Goal: Task Accomplishment & Management: Use online tool/utility

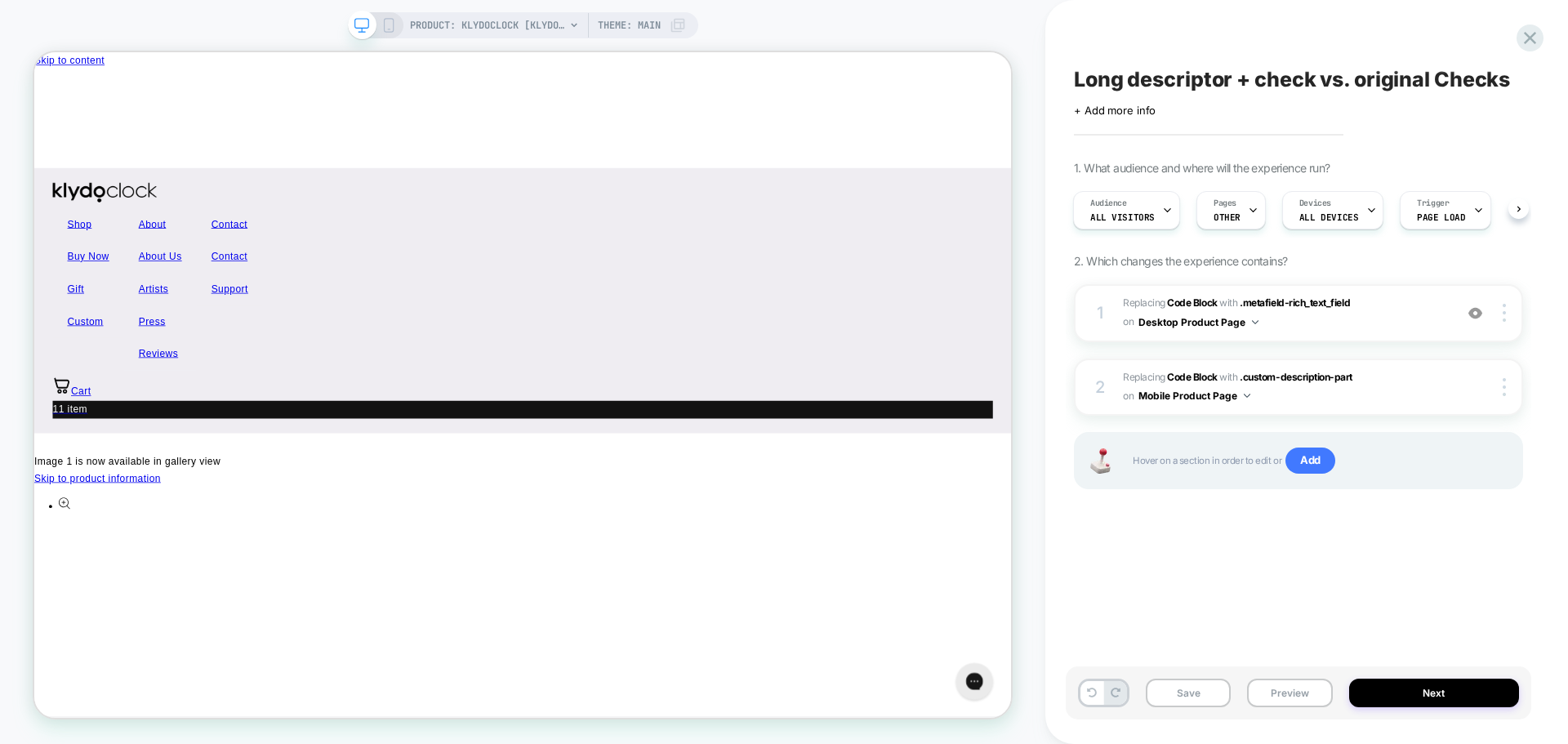
click at [1181, 572] on div "Long descriptor + check vs. original Checks Click to edit experience details + …" at bounding box center [1298, 372] width 465 height 711
click at [1290, 706] on button "Preview" at bounding box center [1289, 693] width 85 height 29
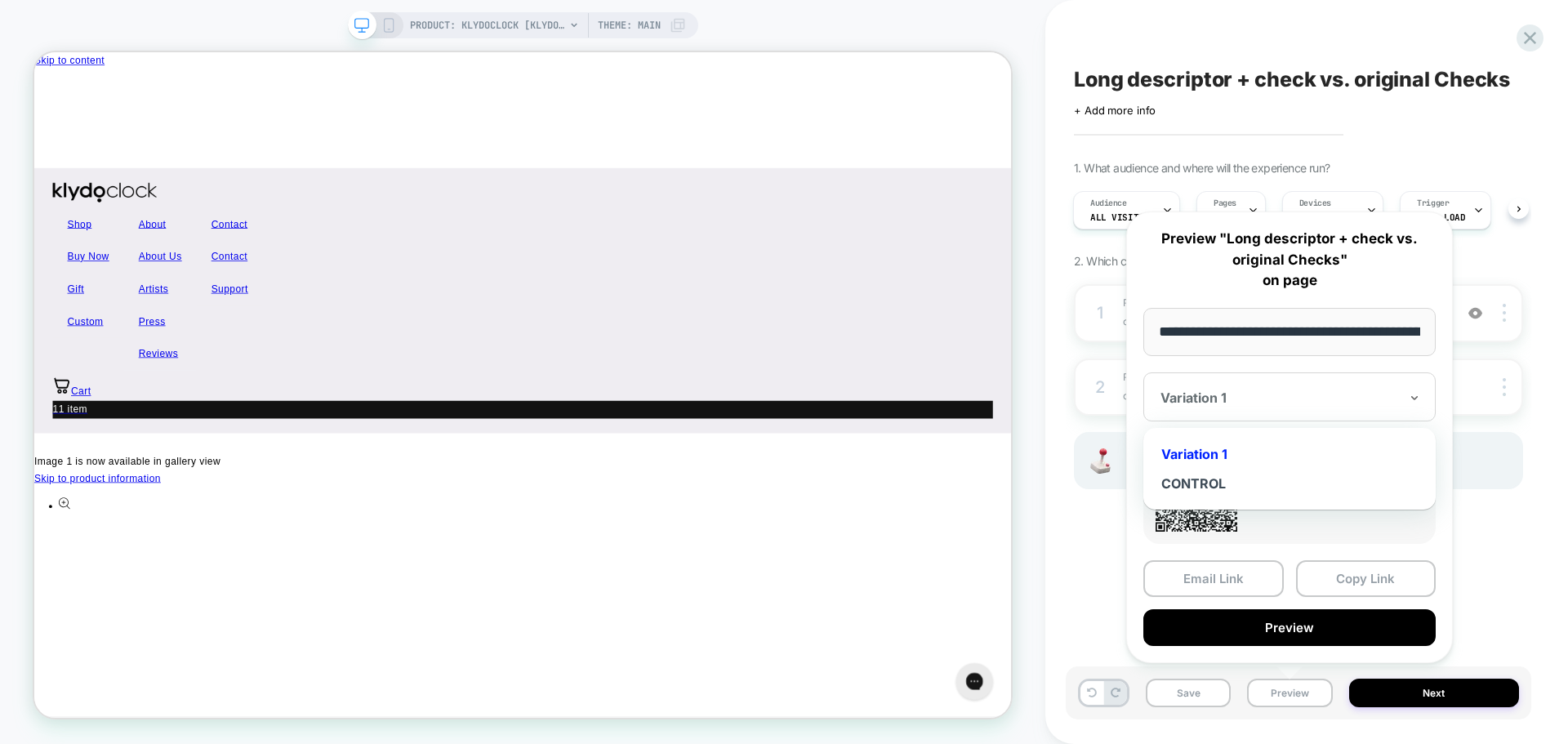
click at [1253, 405] on div at bounding box center [1280, 397] width 238 height 17
click at [1234, 483] on div "CONTROL" at bounding box center [1289, 483] width 276 height 30
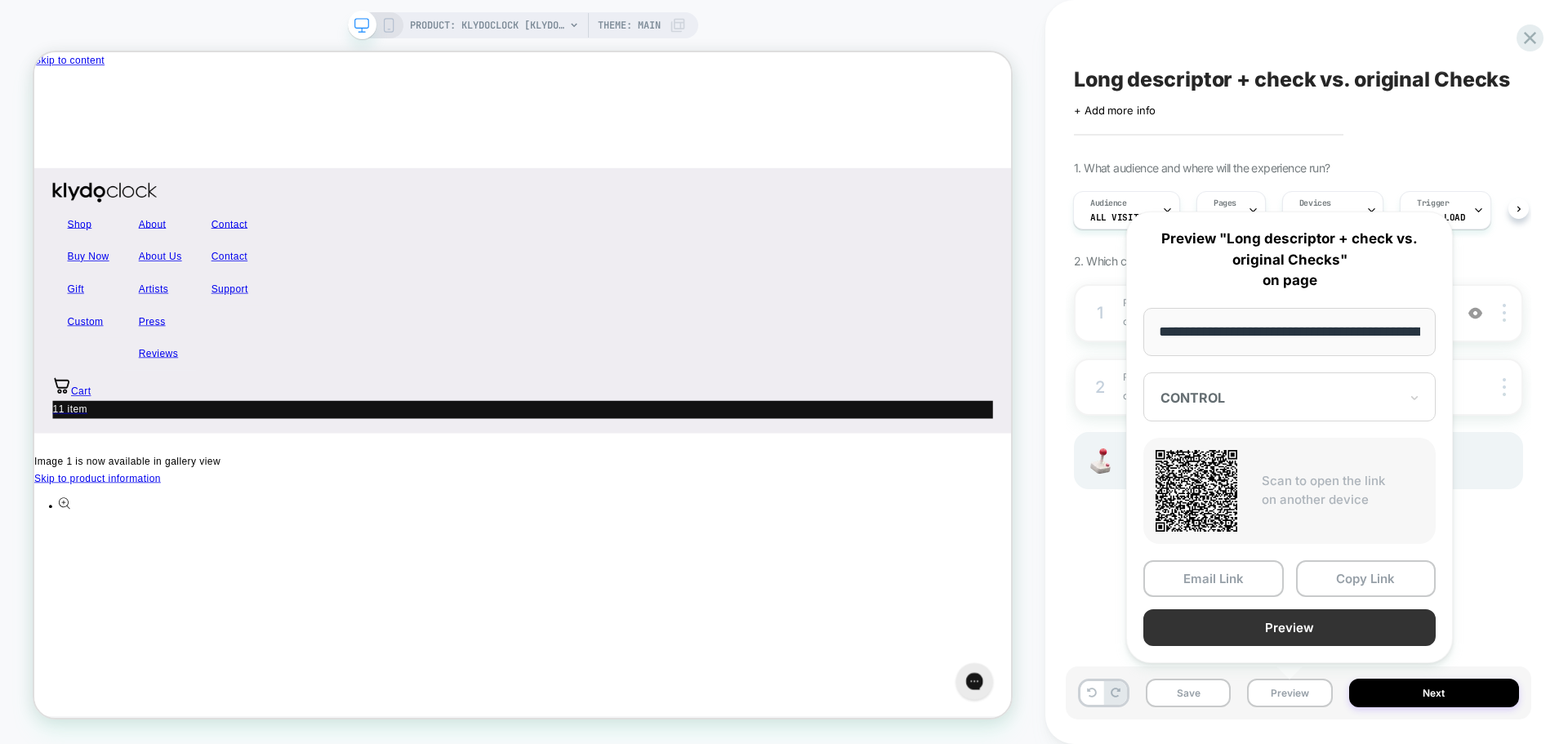
click at [1260, 625] on button "Preview" at bounding box center [1289, 627] width 292 height 36
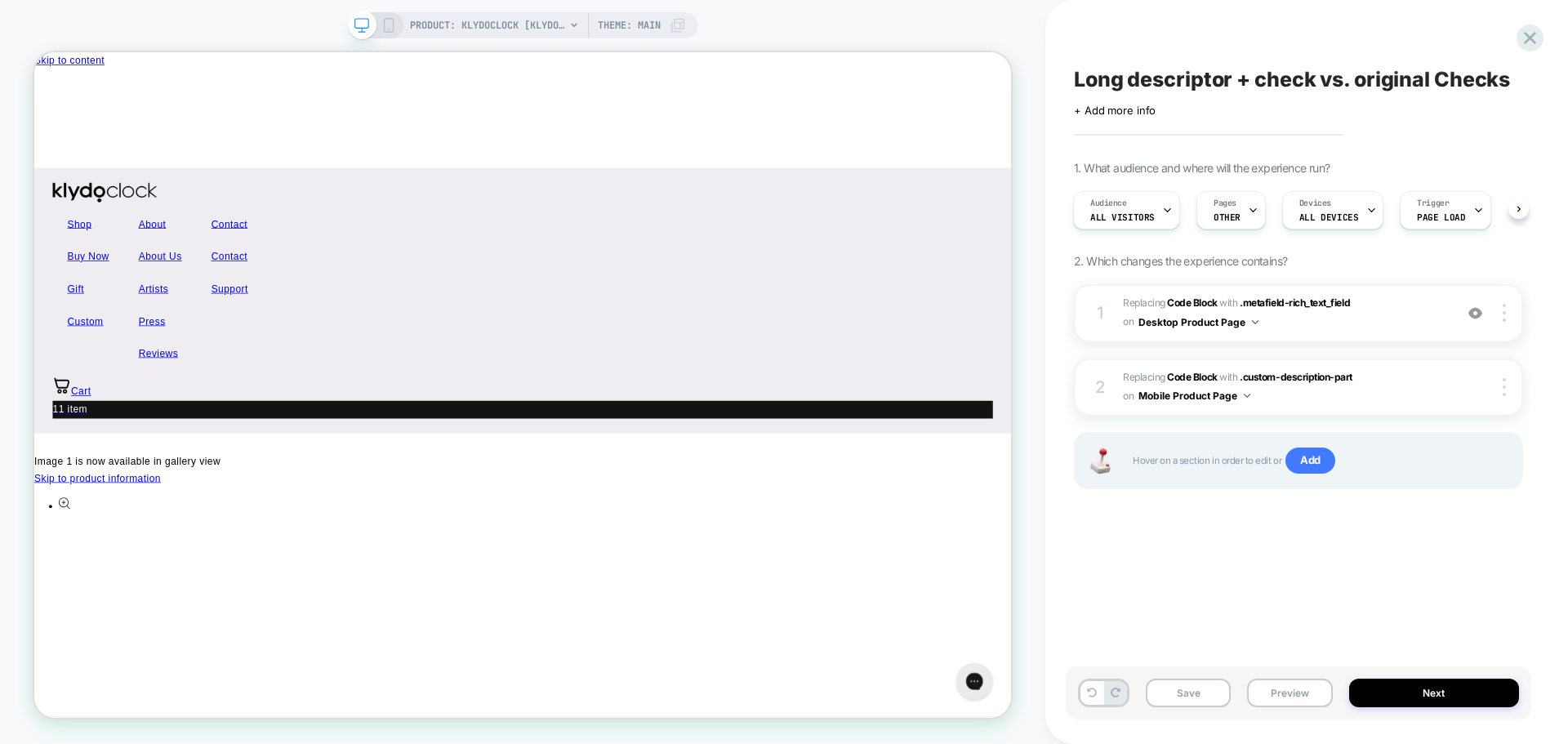
click at [1426, 716] on div "Save Preview Next" at bounding box center [1298, 693] width 465 height 53
click at [1431, 688] on button "Next" at bounding box center [1434, 693] width 171 height 29
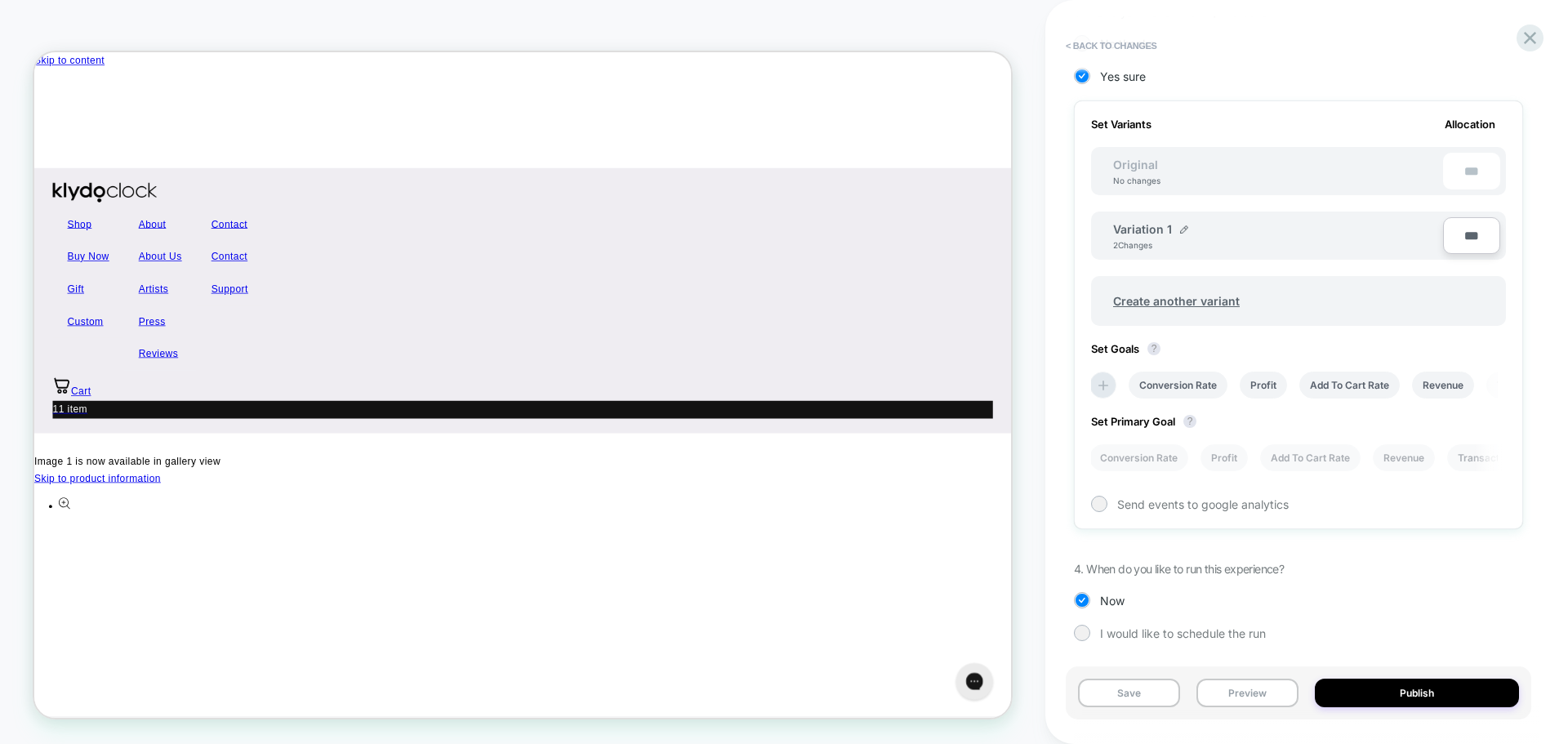
scroll to position [441, 0]
click at [1167, 378] on li "Conversion Rate" at bounding box center [1177, 382] width 99 height 27
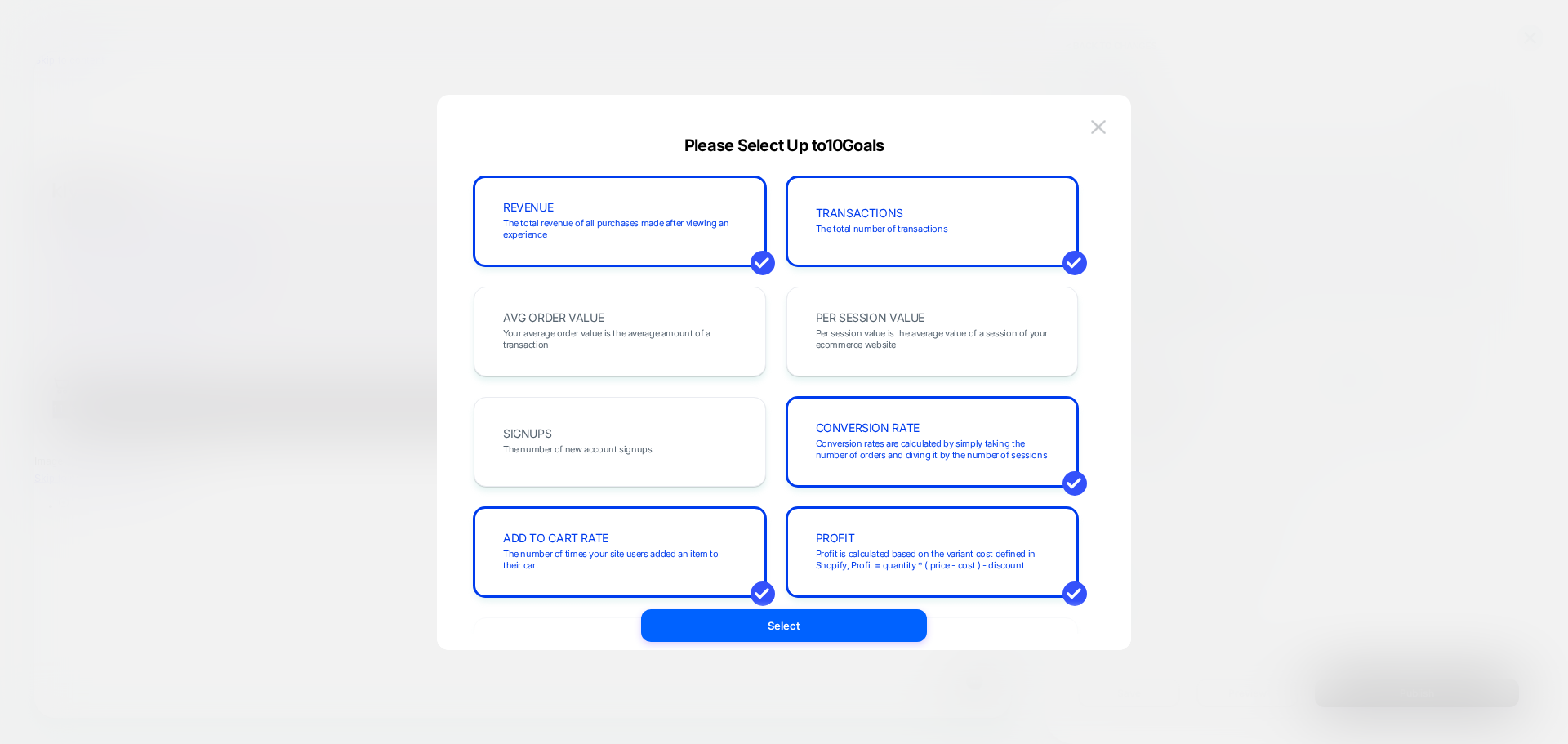
click at [369, 399] on div at bounding box center [784, 372] width 1568 height 744
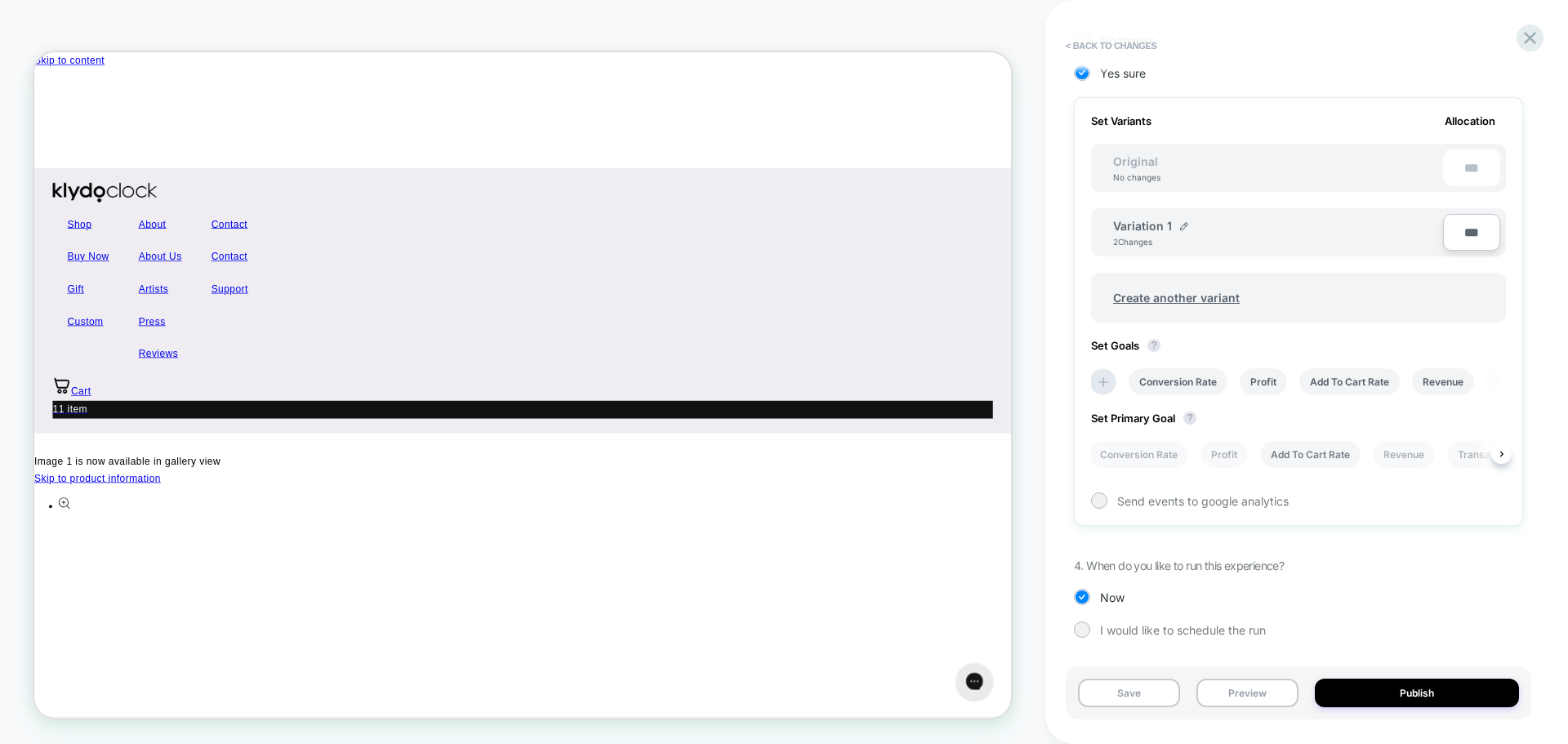
click at [1288, 452] on li "Add To Cart Rate" at bounding box center [1310, 454] width 100 height 27
click at [1399, 687] on button "Publish" at bounding box center [1416, 693] width 204 height 29
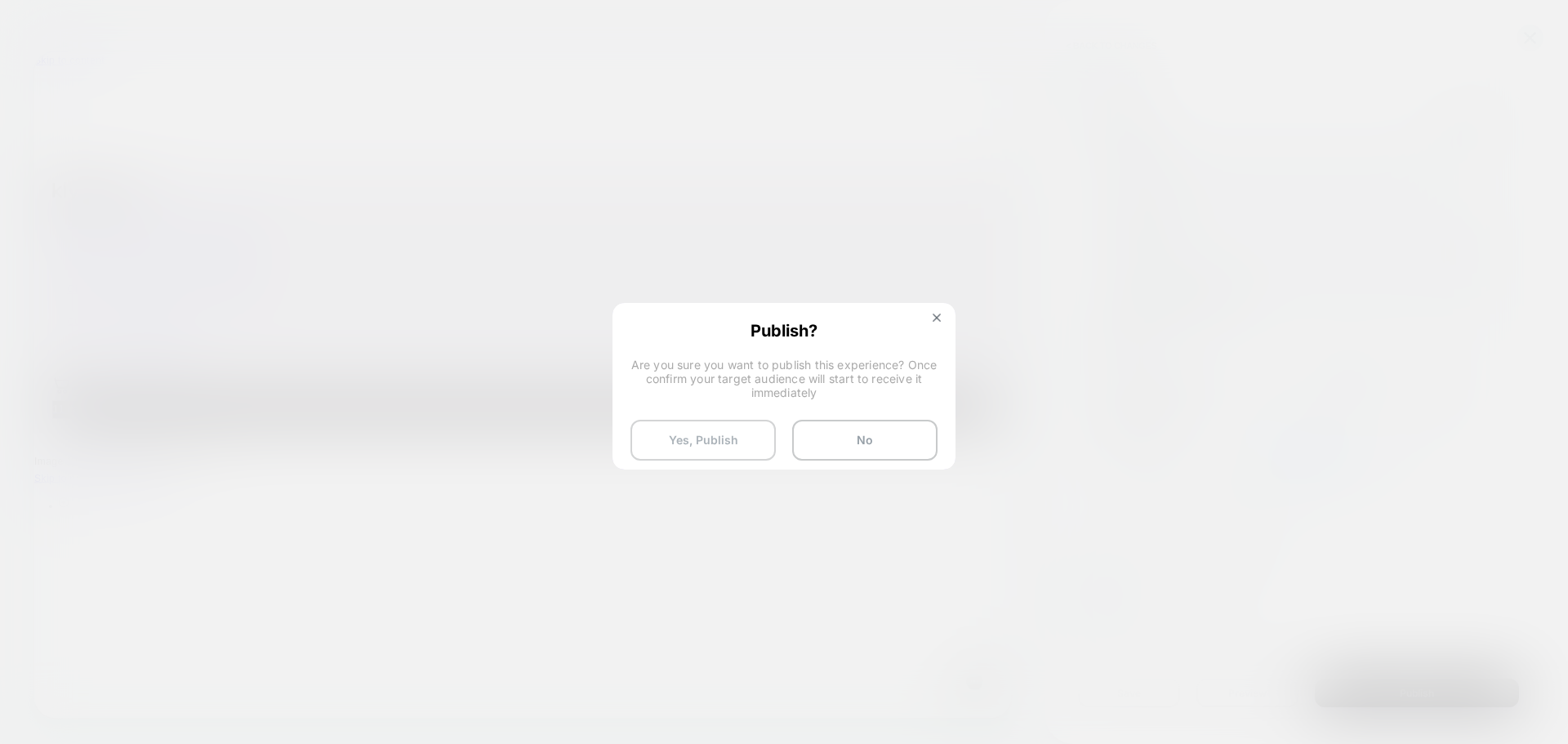
click at [701, 443] on button "Yes, Publish" at bounding box center [703, 439] width 146 height 41
